Goal: Transaction & Acquisition: Purchase product/service

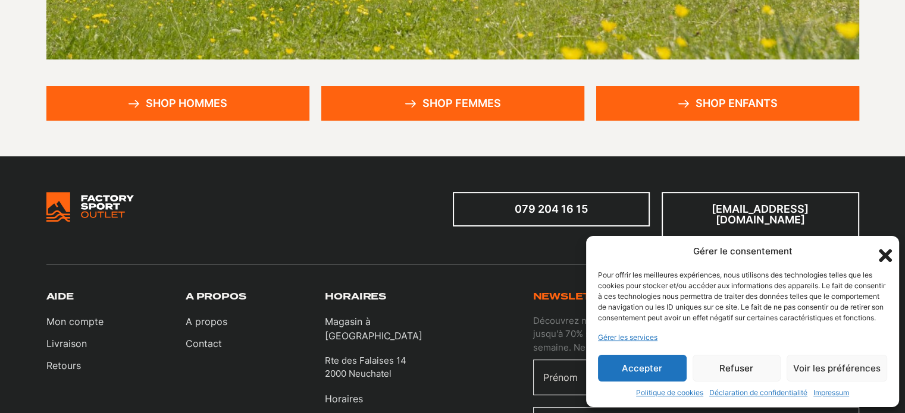
scroll to position [357, 0]
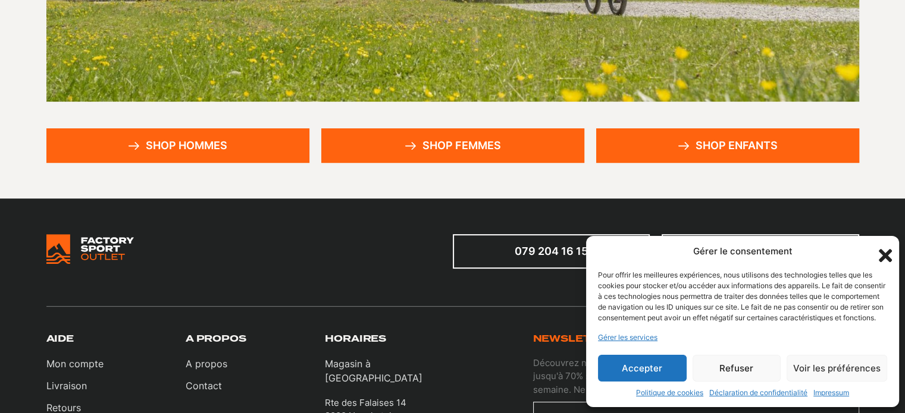
click at [170, 154] on link "Shop hommes" at bounding box center [177, 145] width 263 height 35
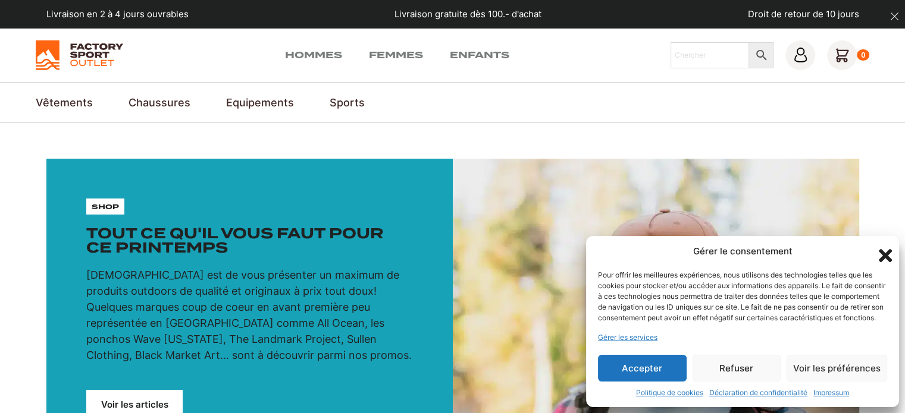
click at [750, 363] on button "Refuser" at bounding box center [736, 368] width 89 height 27
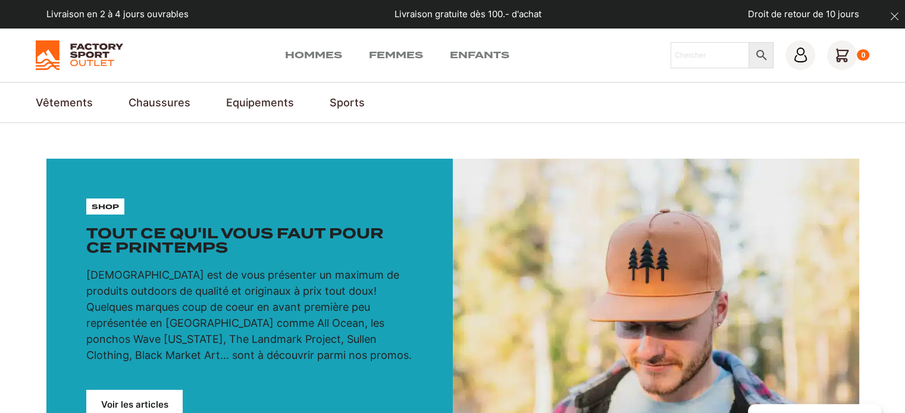
click at [562, 121] on section "Vêtements Vestes & Anoraks Vestes de trekking & outdoor Vestes de ski de randon…" at bounding box center [452, 102] width 905 height 41
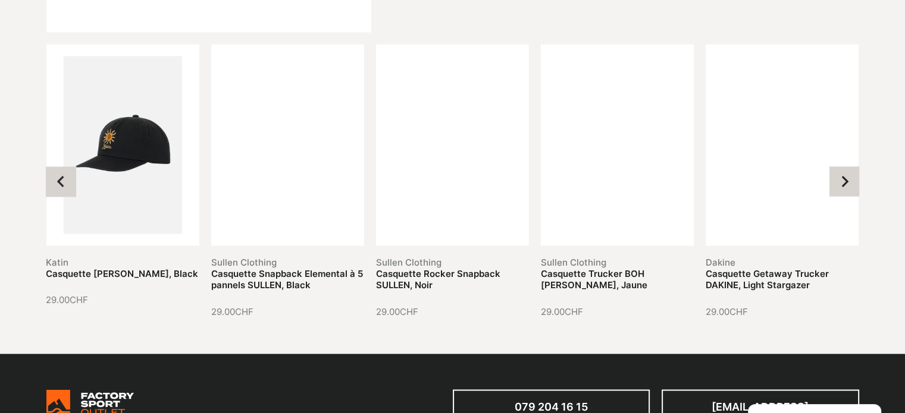
scroll to position [2070, 0]
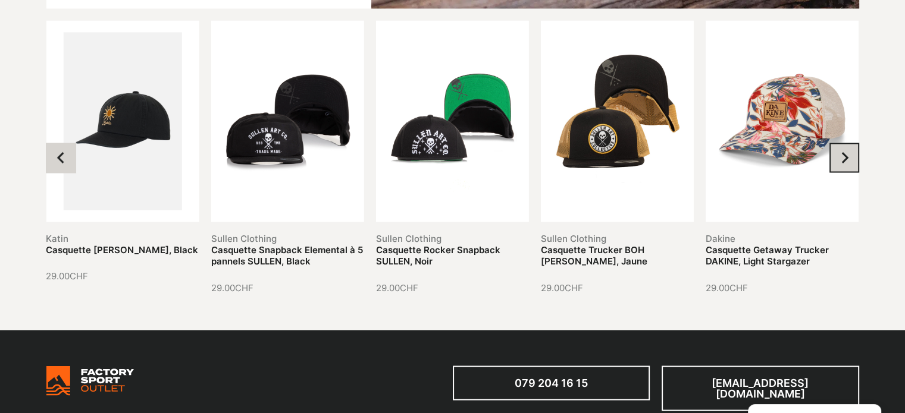
click at [845, 160] on icon "Next slide" at bounding box center [844, 158] width 12 height 12
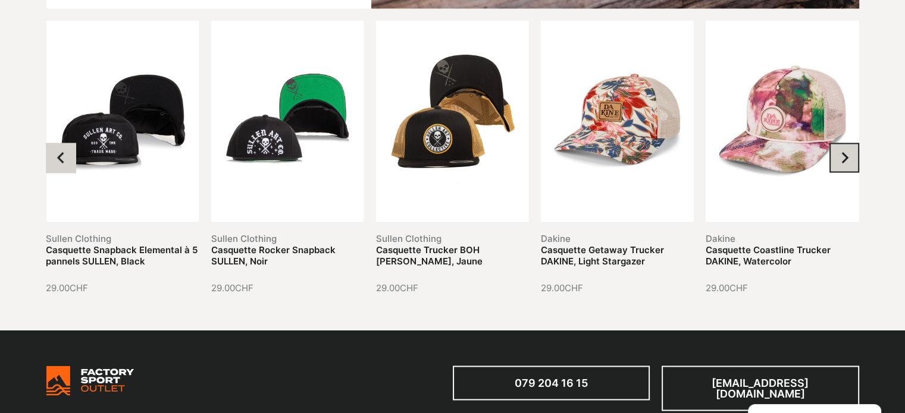
click at [845, 160] on icon "Next slide" at bounding box center [844, 158] width 12 height 12
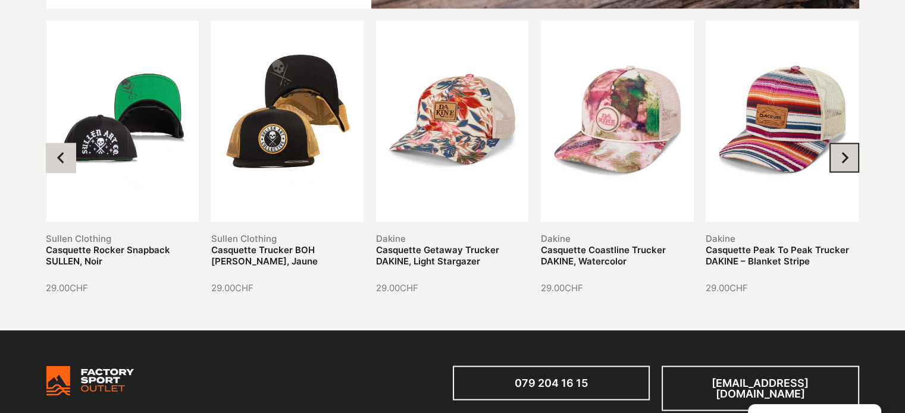
click at [845, 160] on icon "Next slide" at bounding box center [844, 158] width 12 height 12
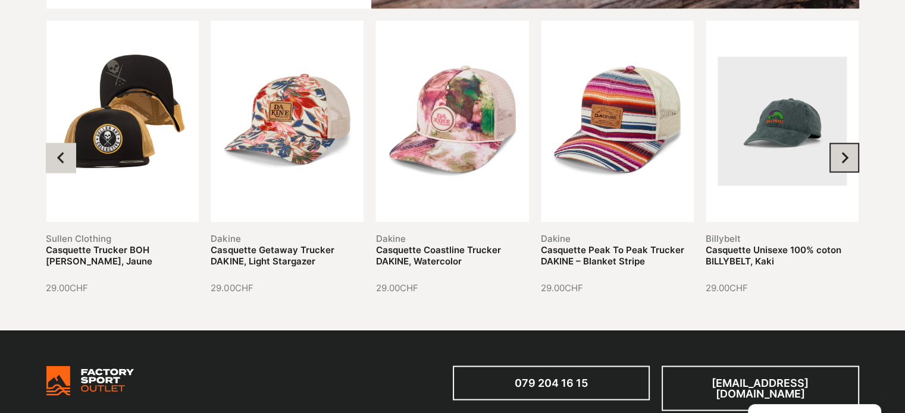
click at [845, 160] on icon "Next slide" at bounding box center [844, 158] width 12 height 12
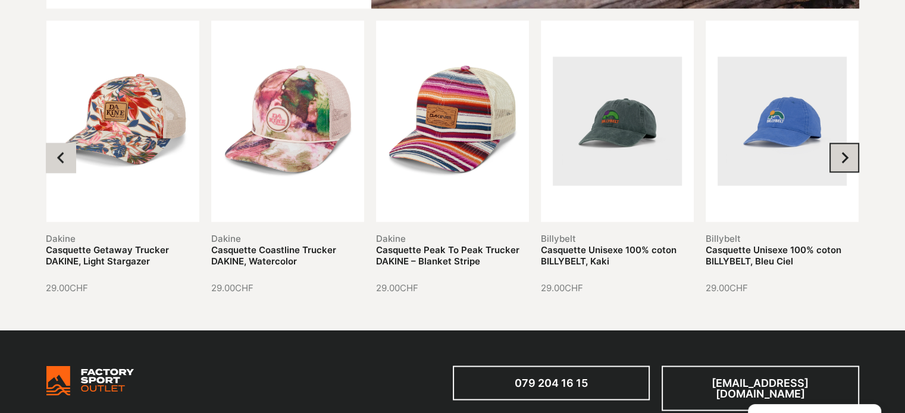
click at [845, 160] on icon "Next slide" at bounding box center [844, 158] width 12 height 12
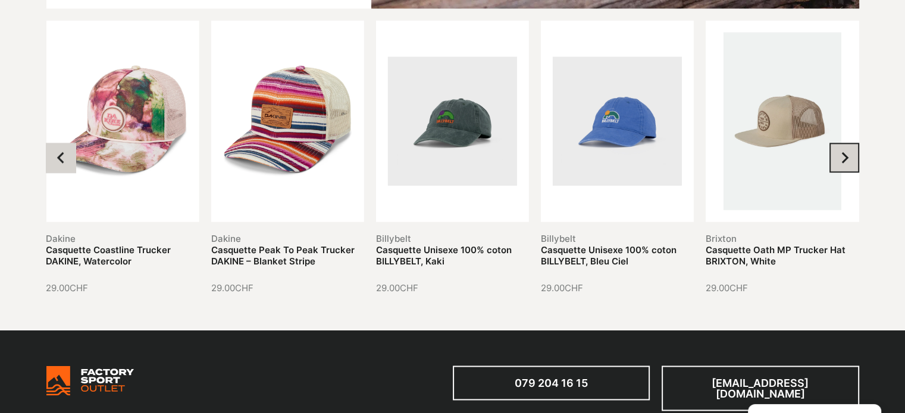
click at [845, 160] on icon "Next slide" at bounding box center [844, 158] width 12 height 12
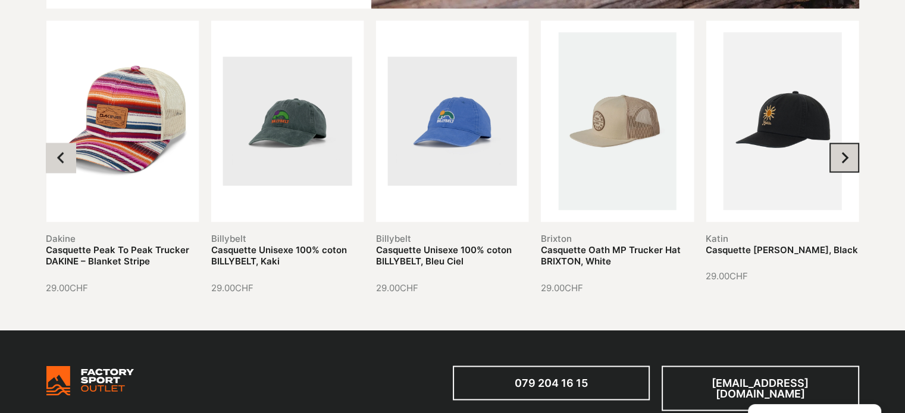
click at [845, 160] on icon "Next slide" at bounding box center [844, 158] width 12 height 12
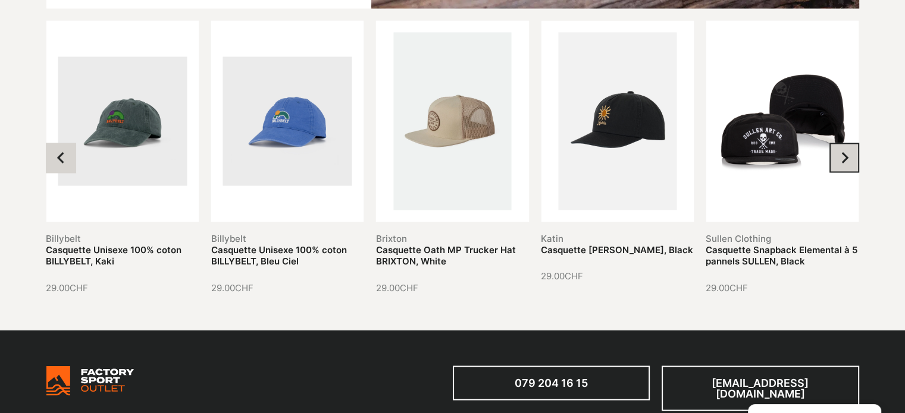
click at [845, 160] on icon "Next slide" at bounding box center [844, 158] width 12 height 12
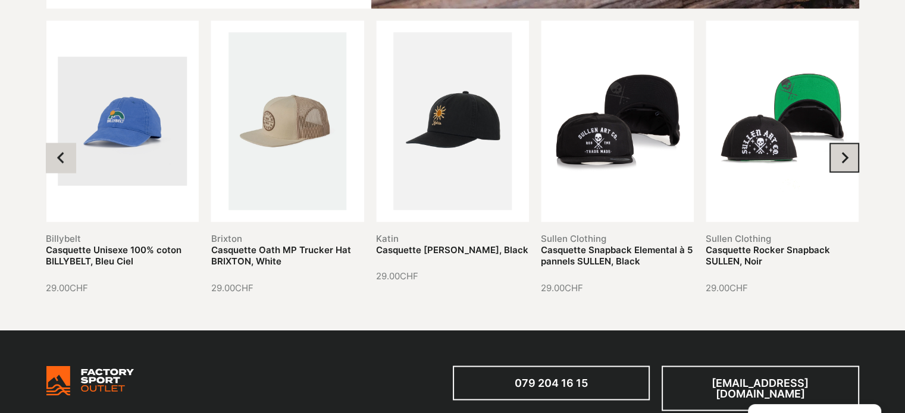
click at [845, 160] on icon "Next slide" at bounding box center [844, 158] width 12 height 12
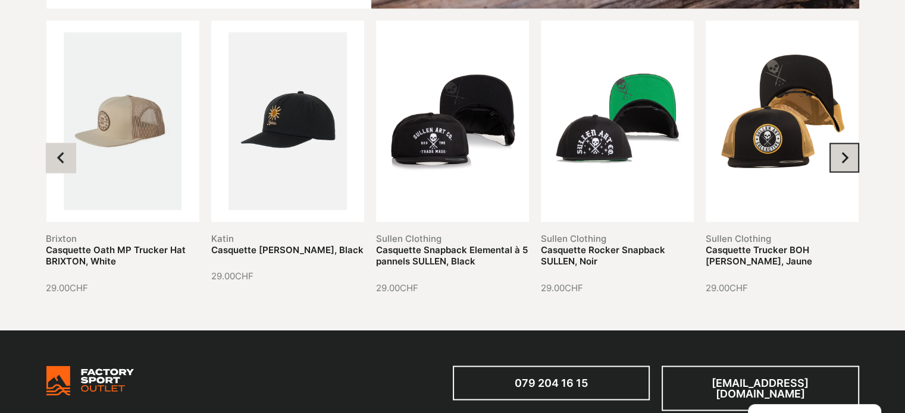
click at [845, 160] on icon "Next slide" at bounding box center [844, 158] width 12 height 12
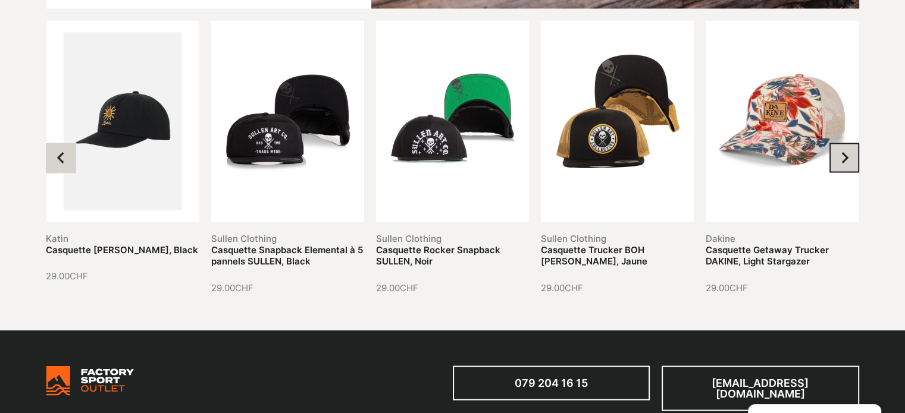
click at [845, 160] on icon "Next slide" at bounding box center [844, 158] width 12 height 12
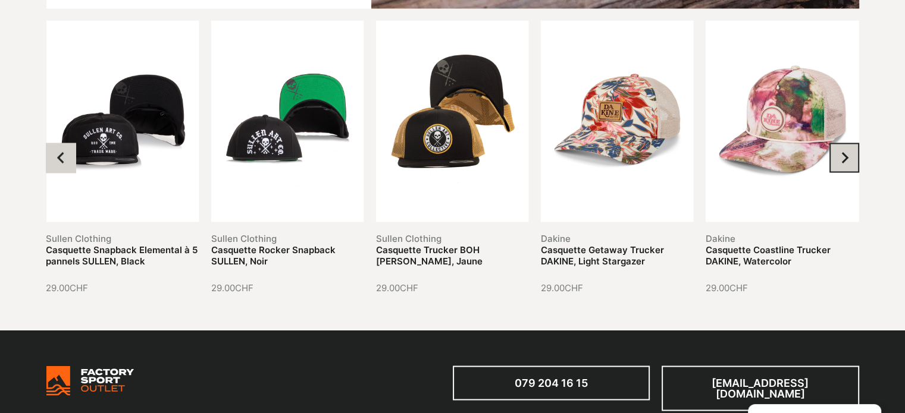
click at [845, 160] on icon "Next slide" at bounding box center [844, 158] width 12 height 12
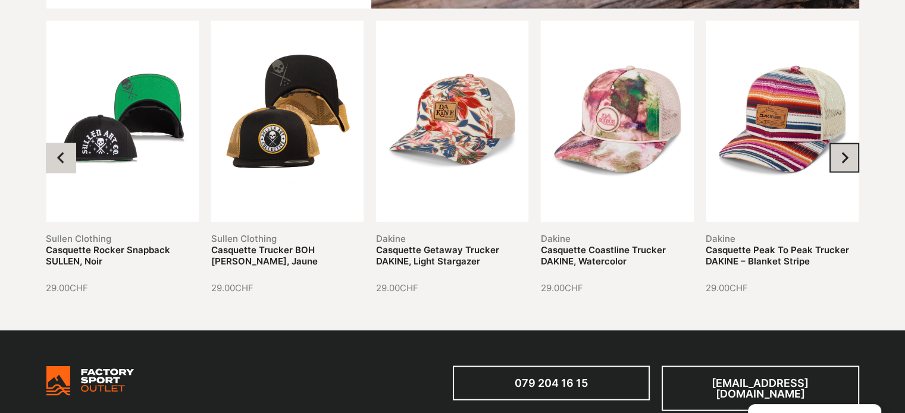
click at [845, 160] on icon "Next slide" at bounding box center [844, 158] width 12 height 12
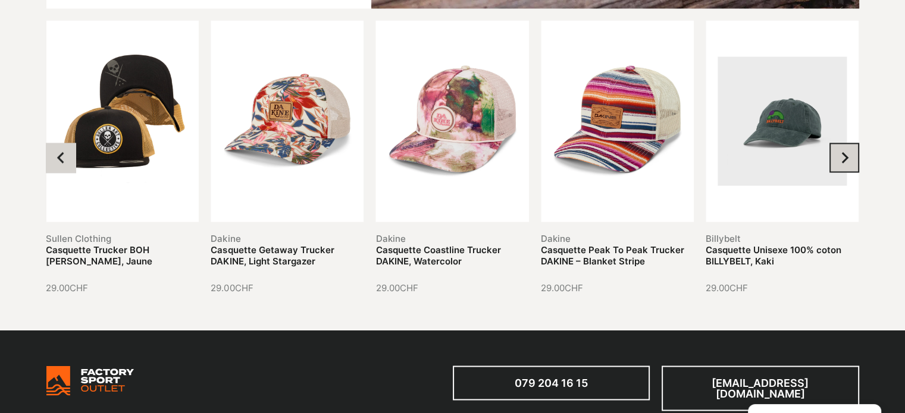
click at [845, 160] on icon "Next slide" at bounding box center [844, 158] width 12 height 12
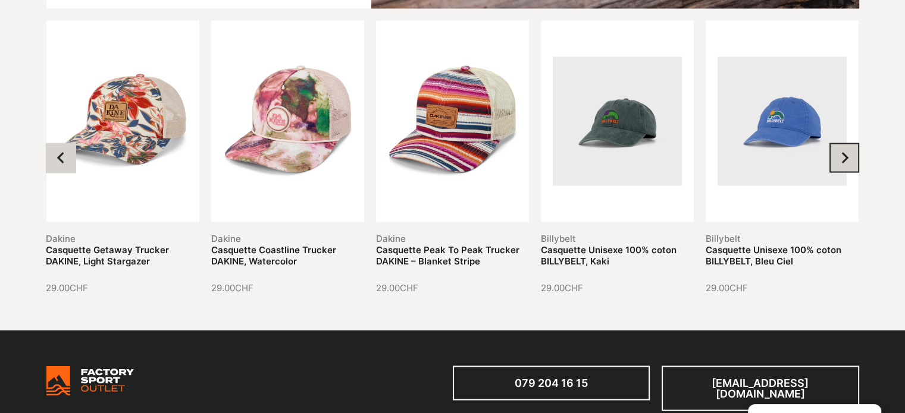
click at [845, 160] on icon "Next slide" at bounding box center [844, 158] width 12 height 12
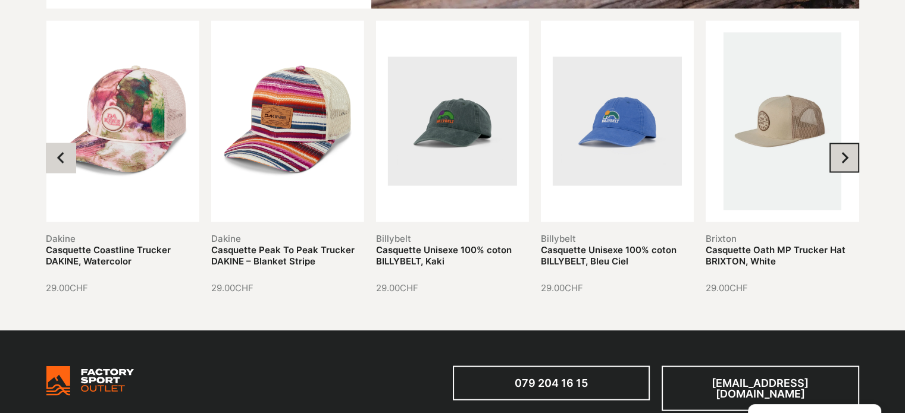
click at [845, 160] on icon "Next slide" at bounding box center [844, 158] width 12 height 12
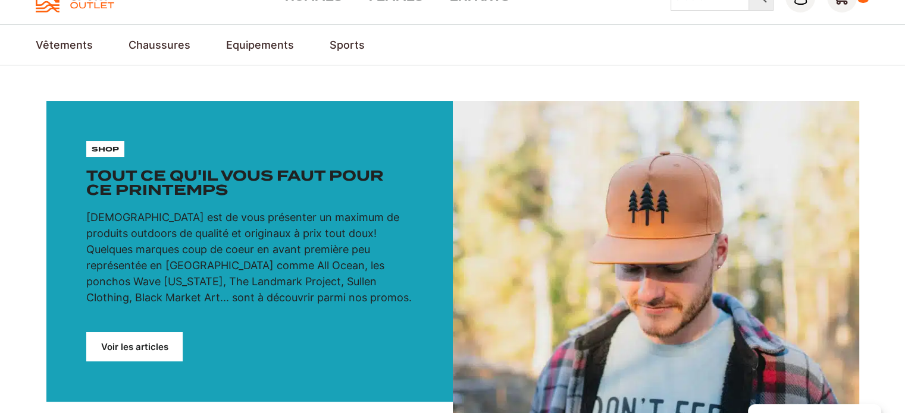
scroll to position [0, 0]
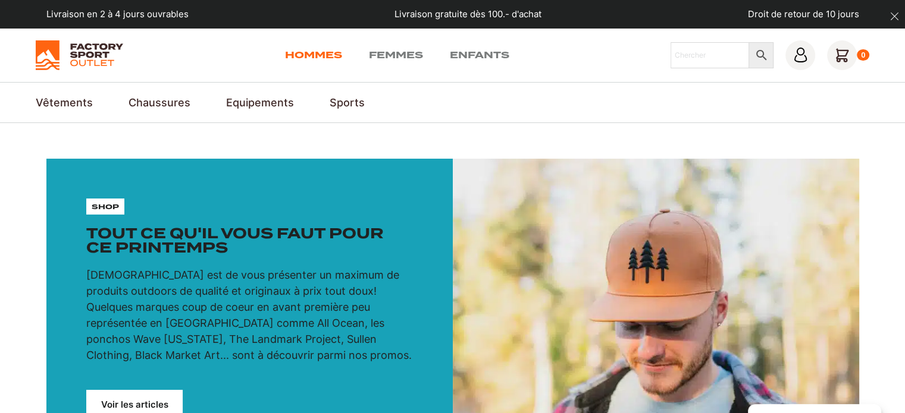
click at [303, 54] on link "Hommes" at bounding box center [313, 55] width 57 height 14
drag, startPoint x: 0, startPoint y: 0, endPoint x: 35, endPoint y: 202, distance: 205.2
click at [35, 202] on section "shop Tout ce qu'il vous faut pour ce printemps Notre mission est de vous présen…" at bounding box center [452, 309] width 905 height 372
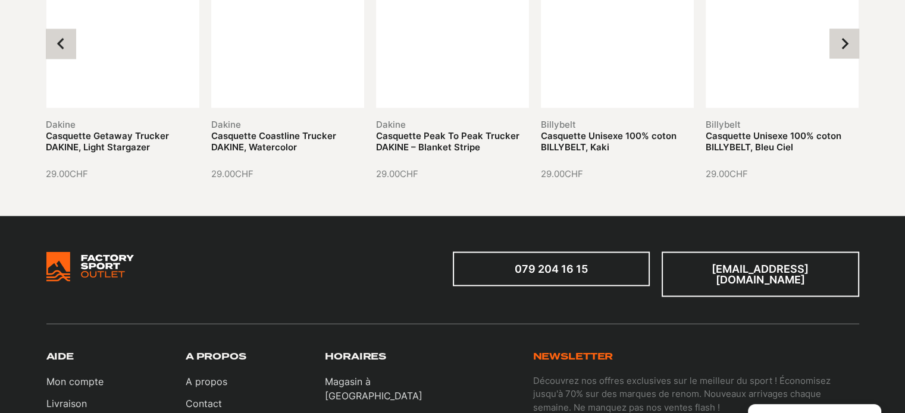
scroll to position [2213, 0]
